Goal: Contribute content

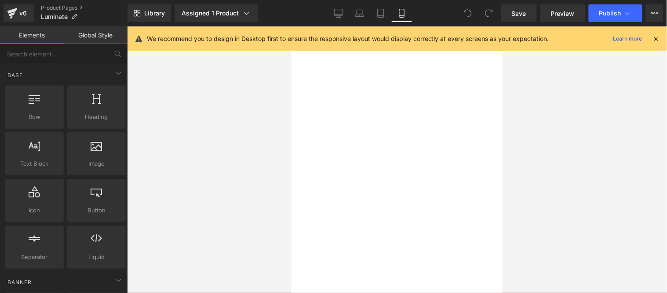
click at [346, 9] on link "Desktop" at bounding box center [338, 13] width 21 height 18
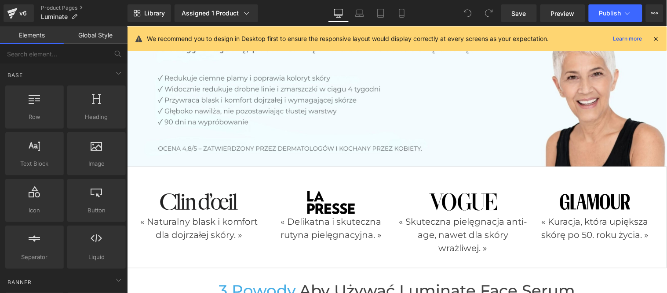
scroll to position [82, 0]
click at [657, 37] on icon at bounding box center [657, 39] width 8 height 8
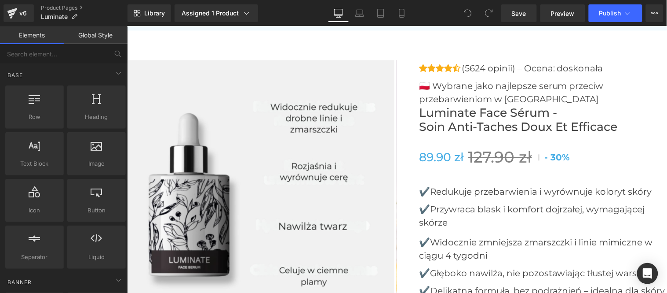
scroll to position [3162, 0]
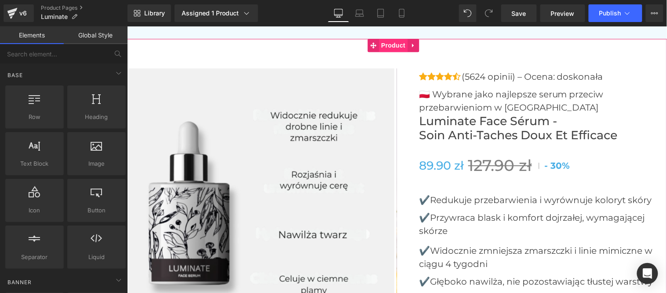
click at [396, 44] on span "Product" at bounding box center [393, 44] width 29 height 13
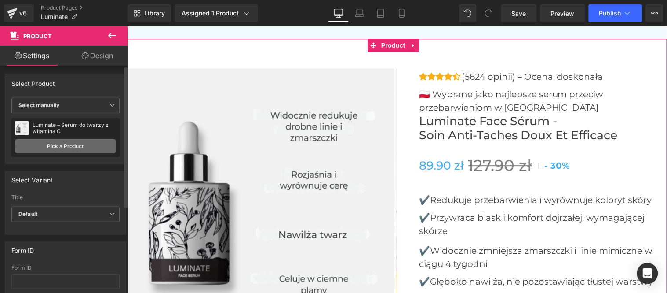
click at [81, 150] on link "Pick a Product" at bounding box center [65, 146] width 101 height 14
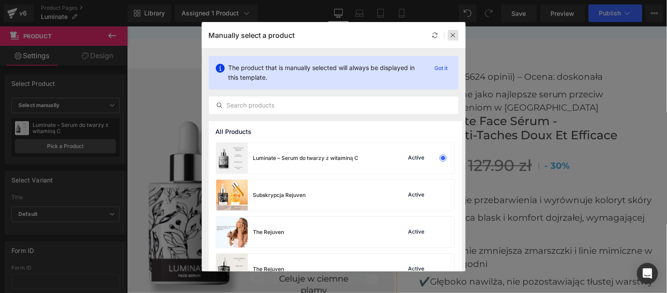
click at [453, 38] on div at bounding box center [453, 35] width 11 height 11
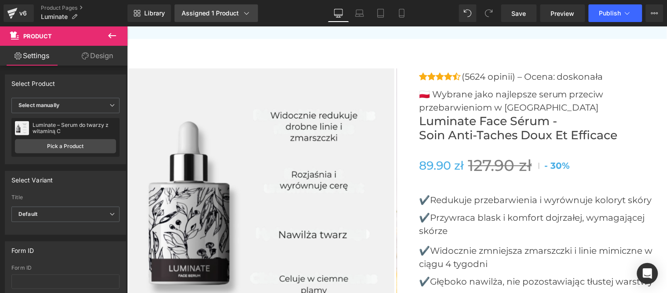
click at [221, 12] on div "Assigned 1 Product" at bounding box center [217, 13] width 70 height 9
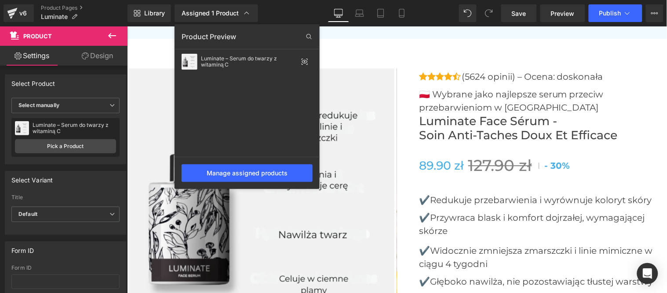
click at [435, 45] on div at bounding box center [397, 159] width 540 height 266
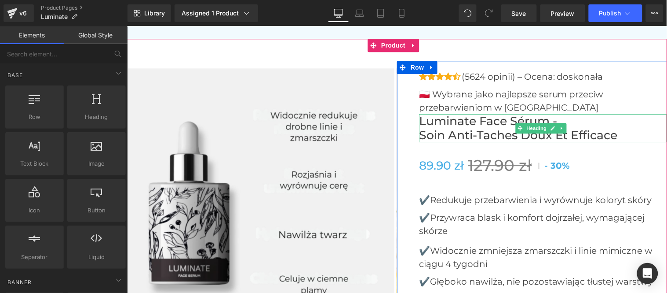
drag, startPoint x: 454, startPoint y: 130, endPoint x: 476, endPoint y: 145, distance: 26.6
click at [454, 130] on h1 "Soin anti-taches doux et efficace" at bounding box center [543, 135] width 248 height 14
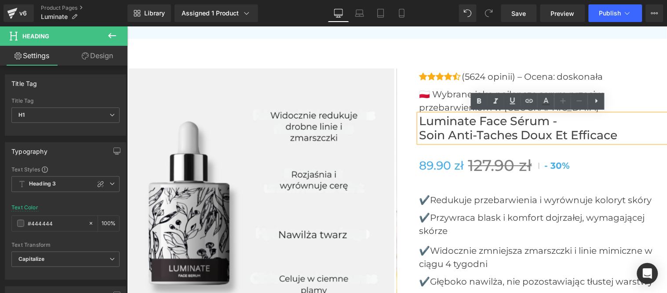
click at [520, 128] on h1 "Soin anti-taches doux et efficace" at bounding box center [543, 135] width 248 height 14
click at [505, 128] on h1 "Soin anti-taches doux et efficace" at bounding box center [543, 135] width 248 height 14
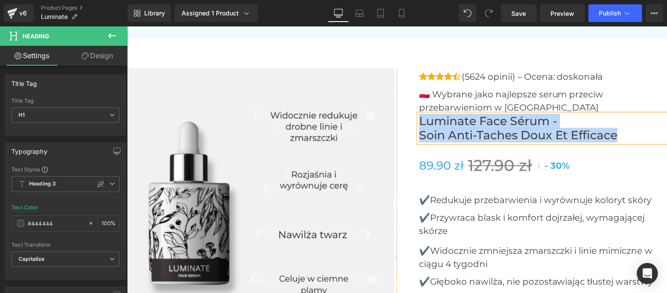
paste div
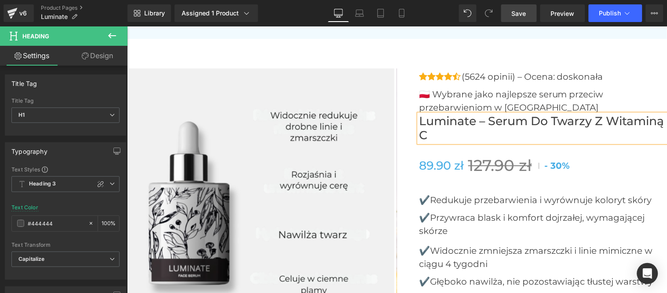
click at [524, 12] on span "Save" at bounding box center [519, 13] width 15 height 9
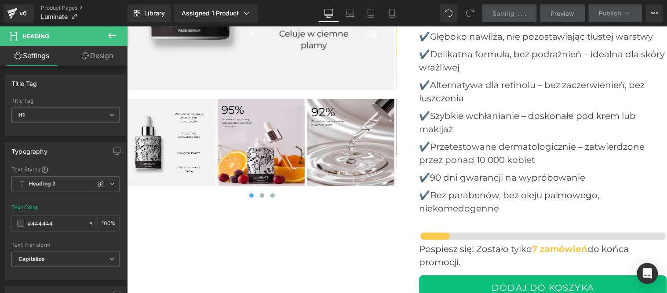
scroll to position [3113, 0]
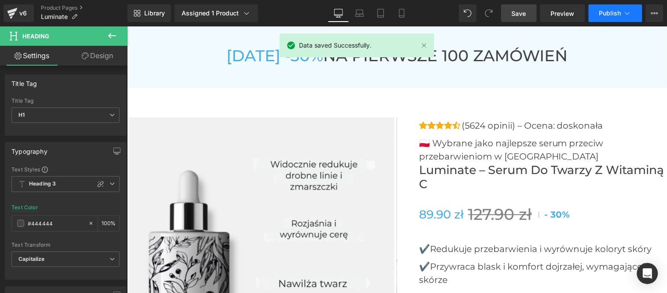
click at [609, 10] on span "Publish" at bounding box center [611, 13] width 22 height 7
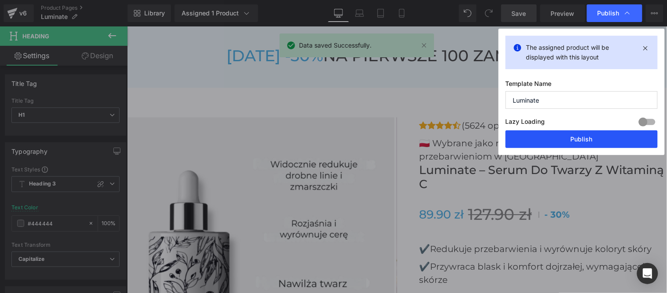
click at [578, 136] on button "Publish" at bounding box center [582, 139] width 152 height 18
